Goal: Task Accomplishment & Management: Manage account settings

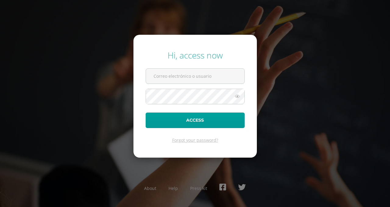
click at [293, 103] on div "Hi, access now Access Forgot your password? About Help Press kit" at bounding box center [195, 102] width 390 height 117
click at [204, 74] on input "text" at bounding box center [195, 75] width 98 height 15
type input "ronygarcia@insarycristovive.edu.gt"
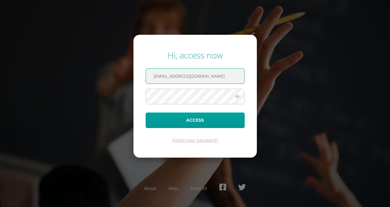
click at [145, 112] on button "Access" at bounding box center [194, 120] width 99 height 16
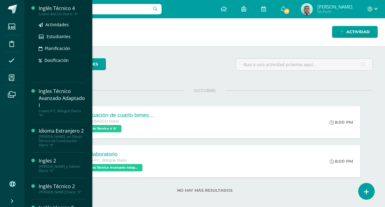
click at [64, 9] on div "Inglés Técnico 4" at bounding box center [62, 8] width 46 height 7
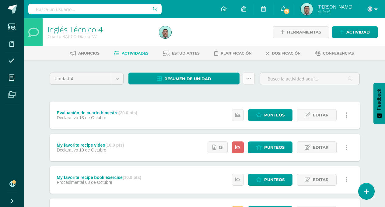
click at [253, 84] on link at bounding box center [249, 78] width 12 height 12
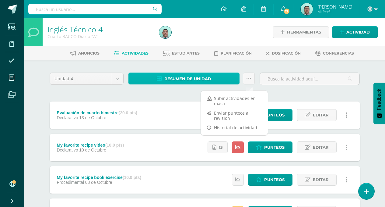
click at [209, 78] on span "Resumen de unidad" at bounding box center [187, 78] width 47 height 11
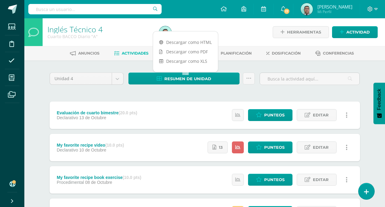
click at [232, 28] on div at bounding box center [214, 32] width 114 height 28
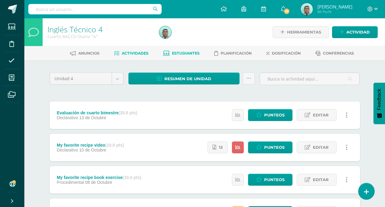
click at [192, 55] on span "Estudiantes" at bounding box center [186, 53] width 28 height 5
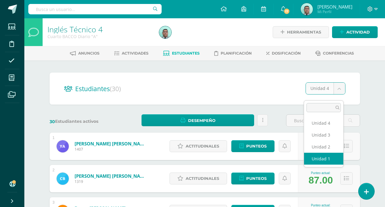
select select "/dashboard/teacher/section/2021/students/?unit=69683"
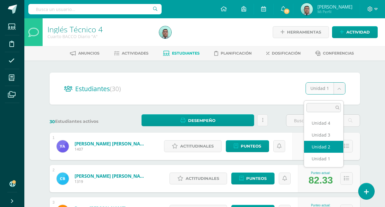
select select "/dashboard/teacher/section/2021/students/?unit=69686"
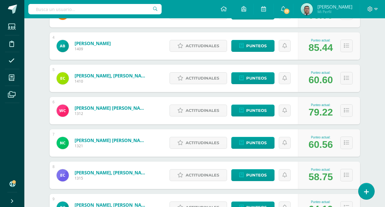
scroll to position [45, 0]
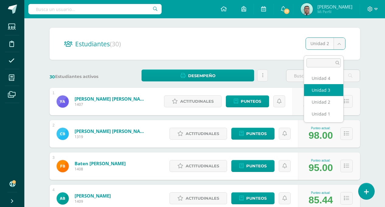
select select "/dashboard/teacher/section/2021/students/?unit=69689"
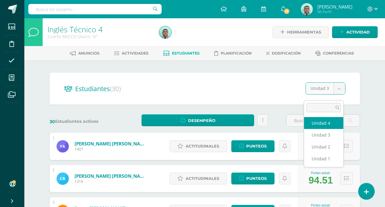
select select "/dashboard/teacher/section/2021/students/?unit=69692"
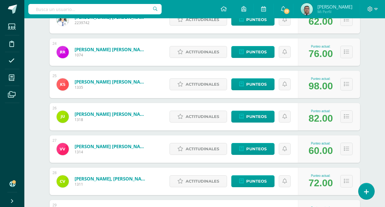
scroll to position [745, 0]
